Goal: Task Accomplishment & Management: Manage account settings

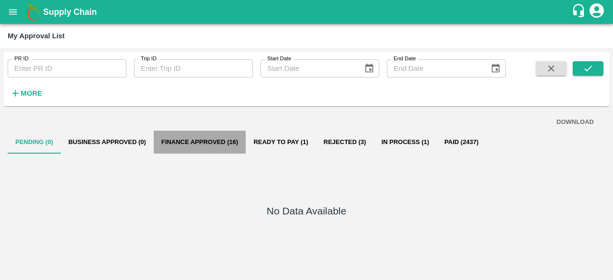
click at [174, 148] on button "Finance Approved (16)" at bounding box center [200, 142] width 92 height 23
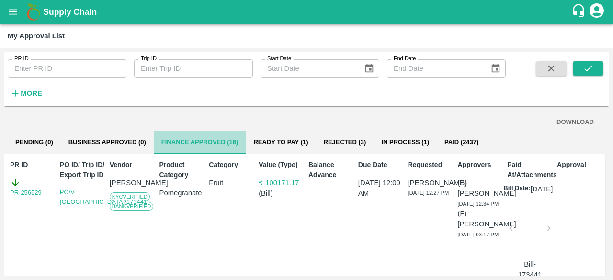
click at [174, 148] on button "Finance Approved (16)" at bounding box center [200, 142] width 92 height 23
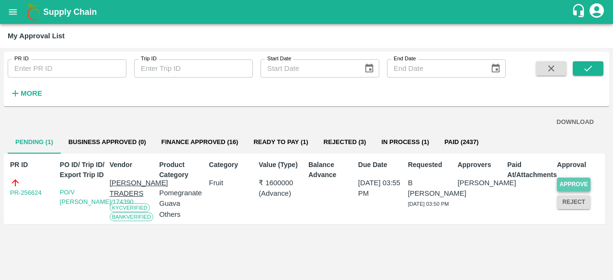
click at [563, 182] on button "Approve" at bounding box center [574, 185] width 34 height 14
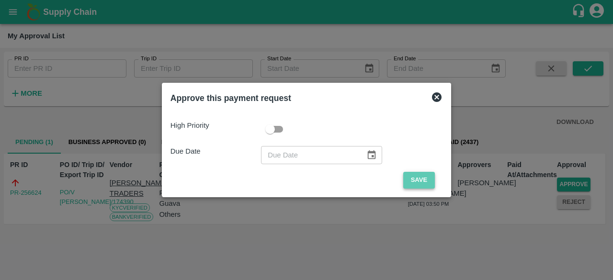
click at [416, 180] on button "Save" at bounding box center [419, 180] width 32 height 17
